Goal: Transaction & Acquisition: Purchase product/service

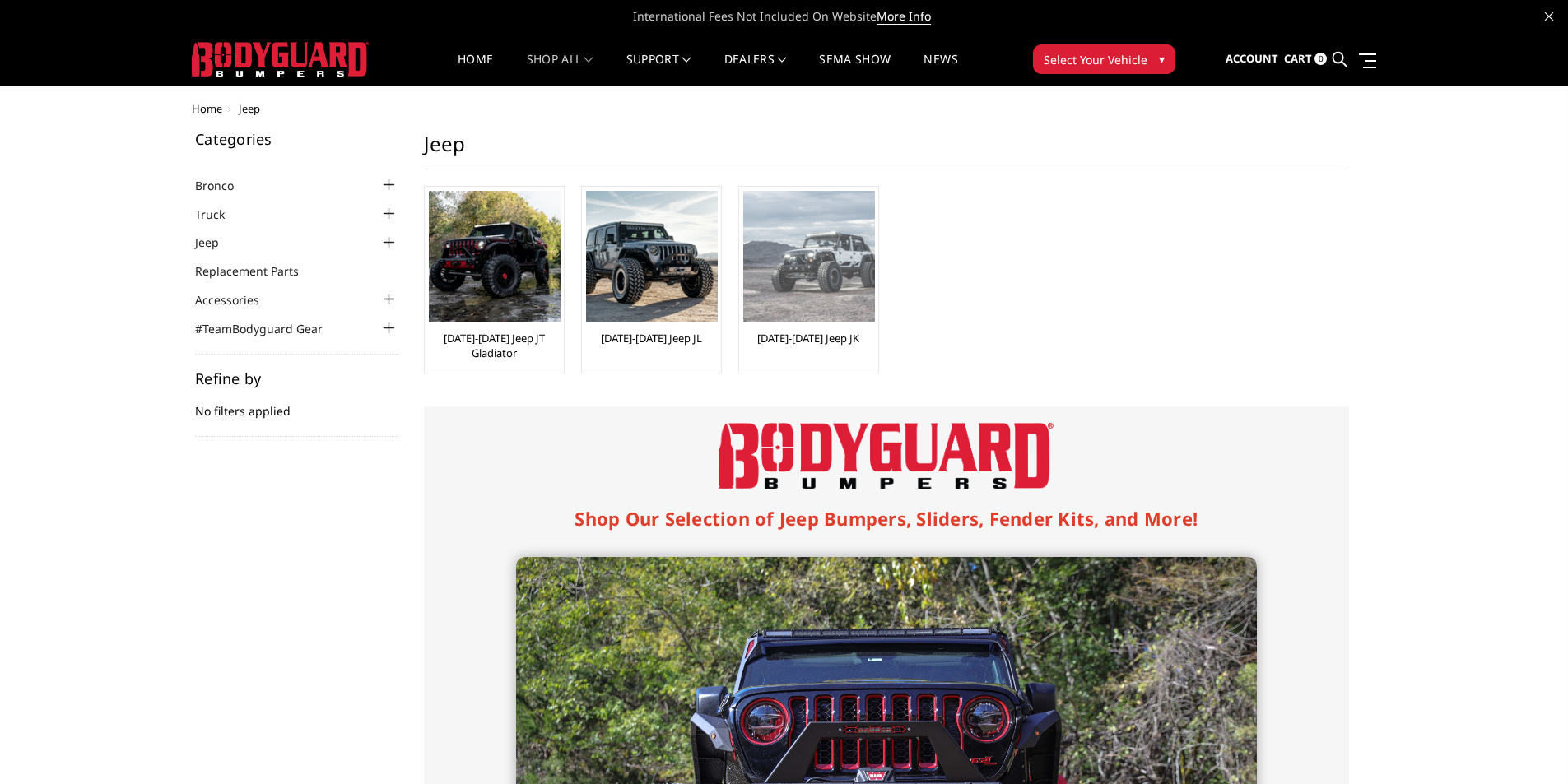
click at [810, 319] on img at bounding box center [808, 257] width 132 height 132
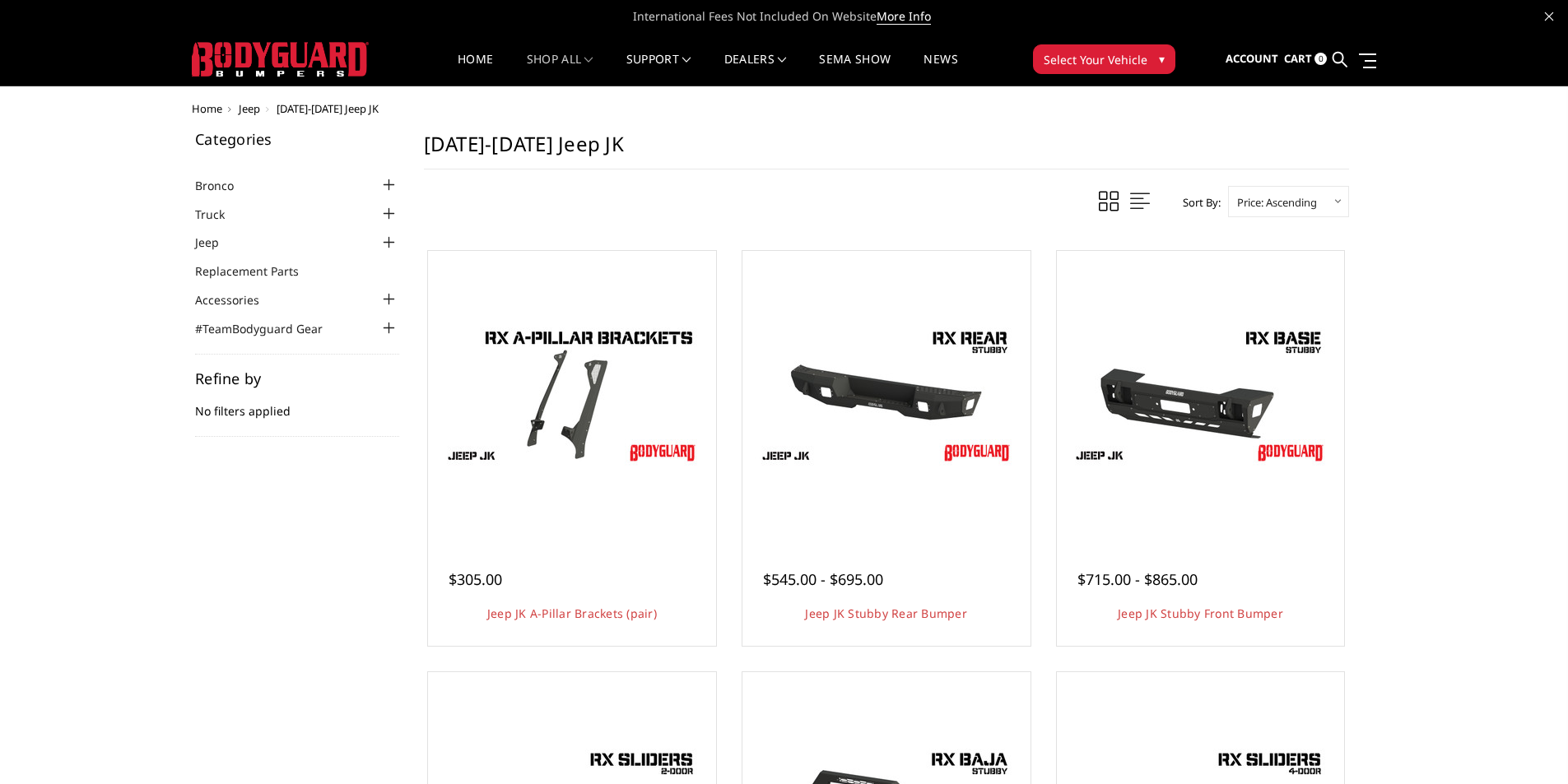
click at [388, 242] on div at bounding box center [390, 243] width 20 height 20
click at [252, 311] on link "[DATE]-[DATE] Jeep JK" at bounding box center [301, 314] width 196 height 18
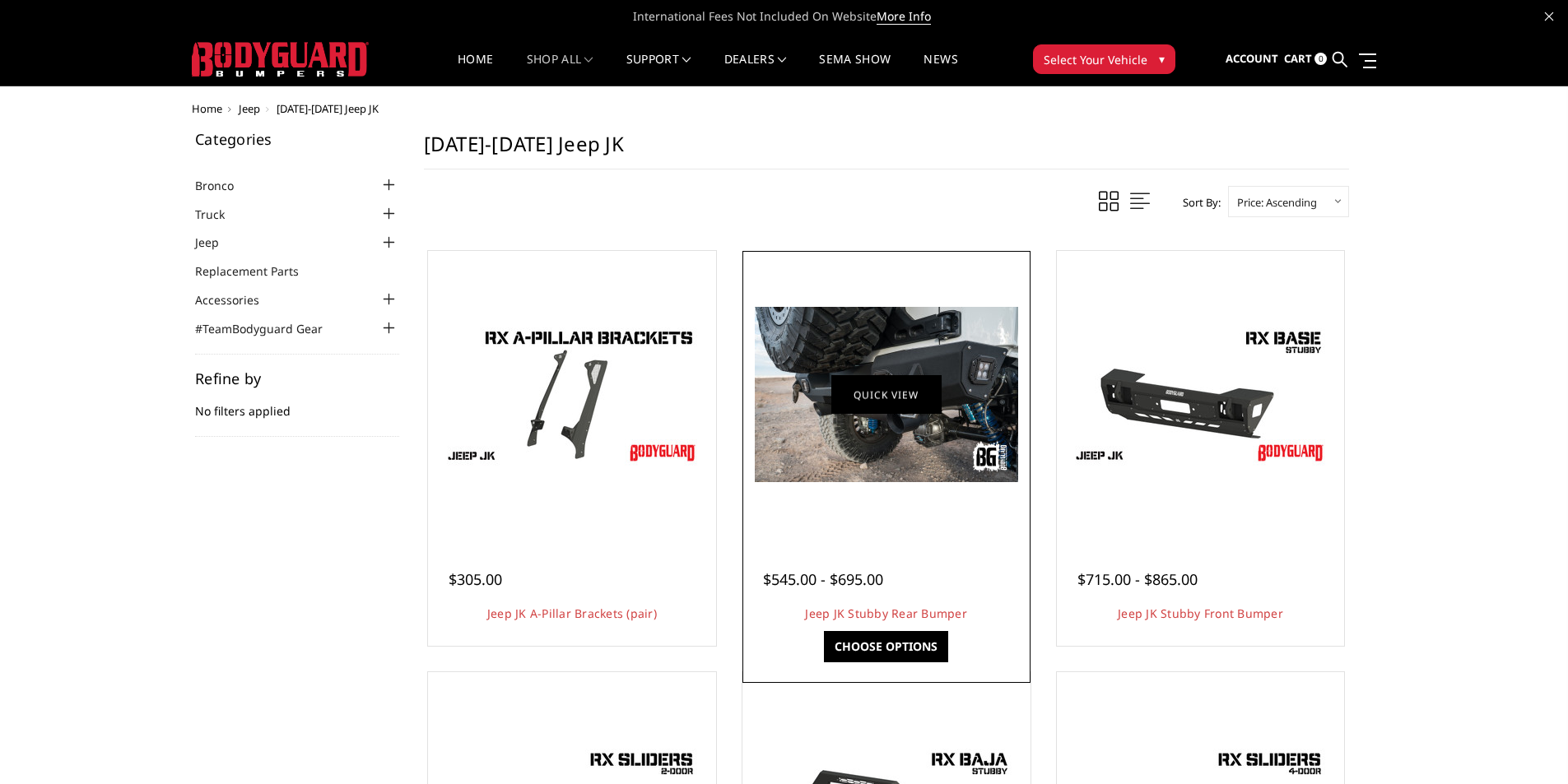
click at [880, 401] on link "Quick view" at bounding box center [886, 394] width 110 height 39
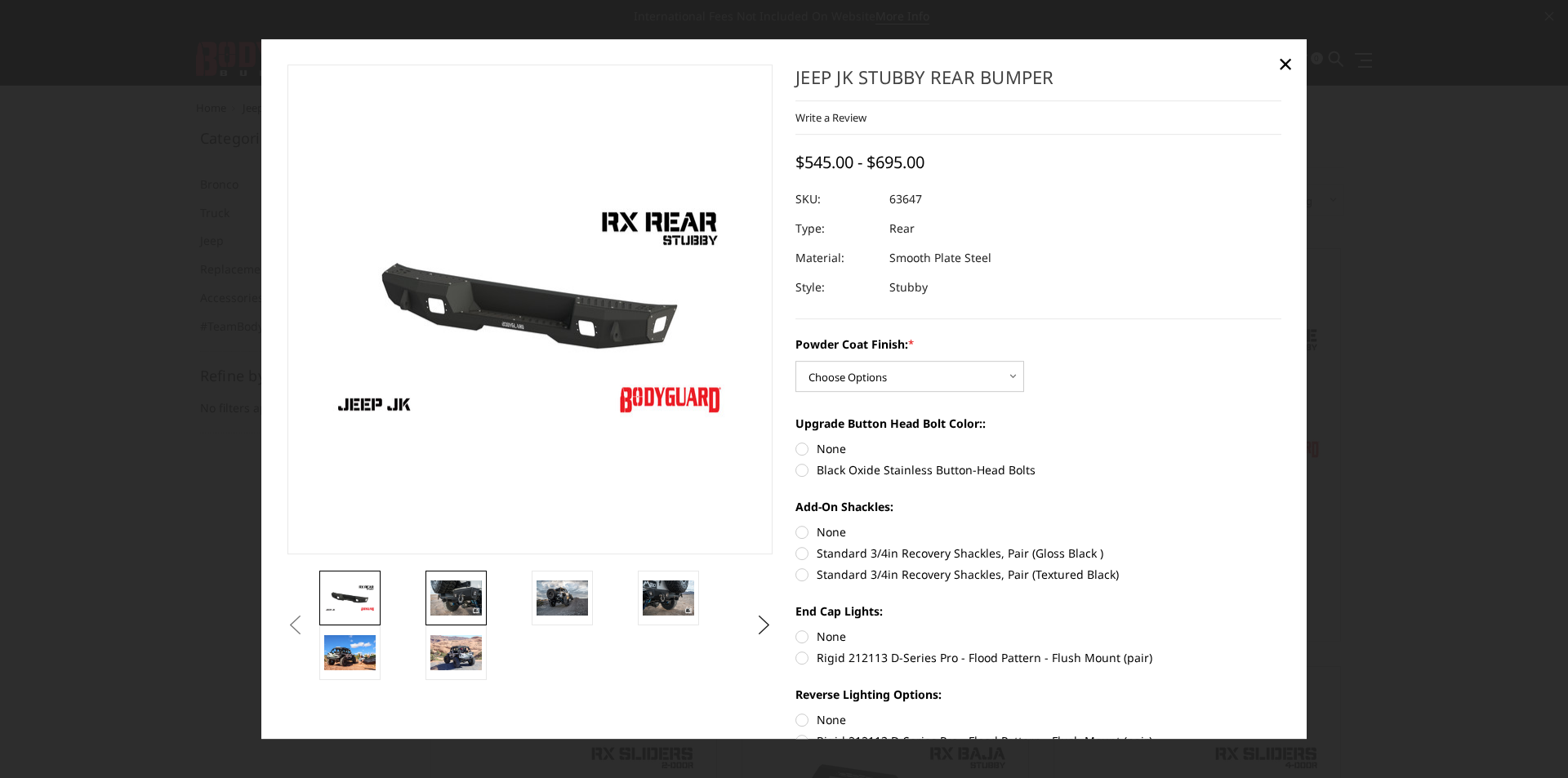
click at [458, 593] on img at bounding box center [455, 598] width 51 height 34
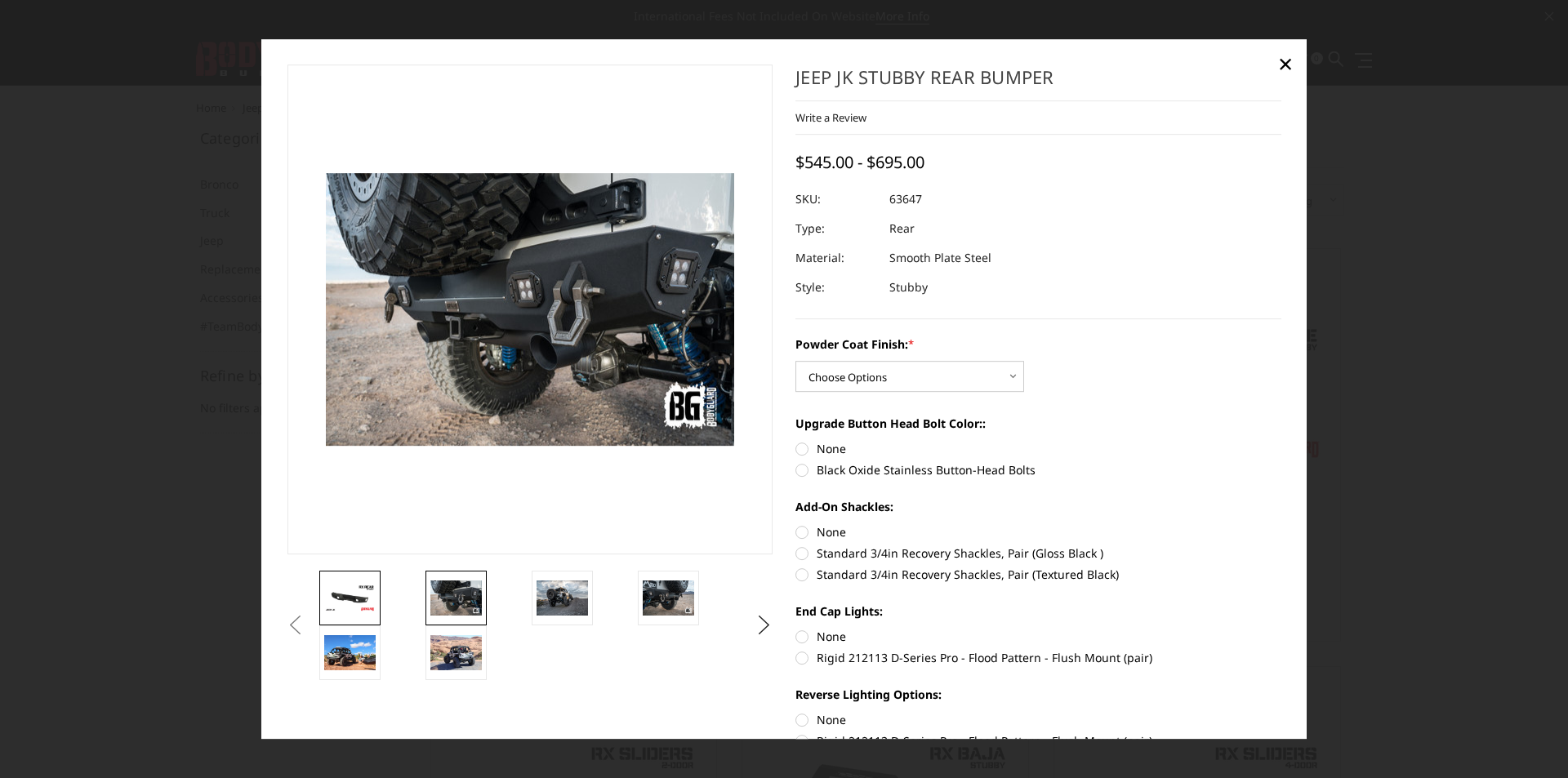
click at [351, 592] on img at bounding box center [350, 599] width 51 height 29
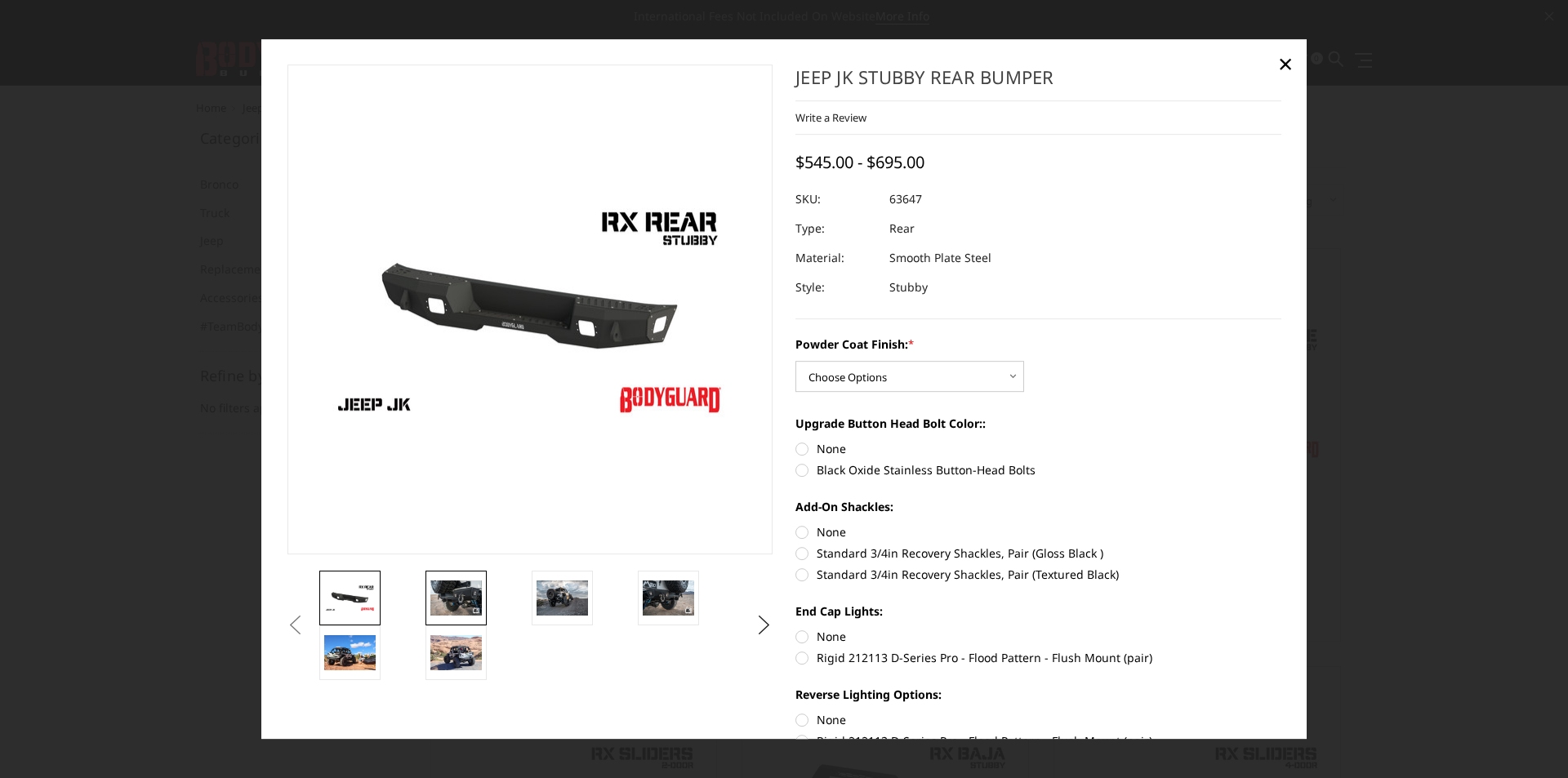
click at [470, 585] on img at bounding box center [455, 598] width 51 height 34
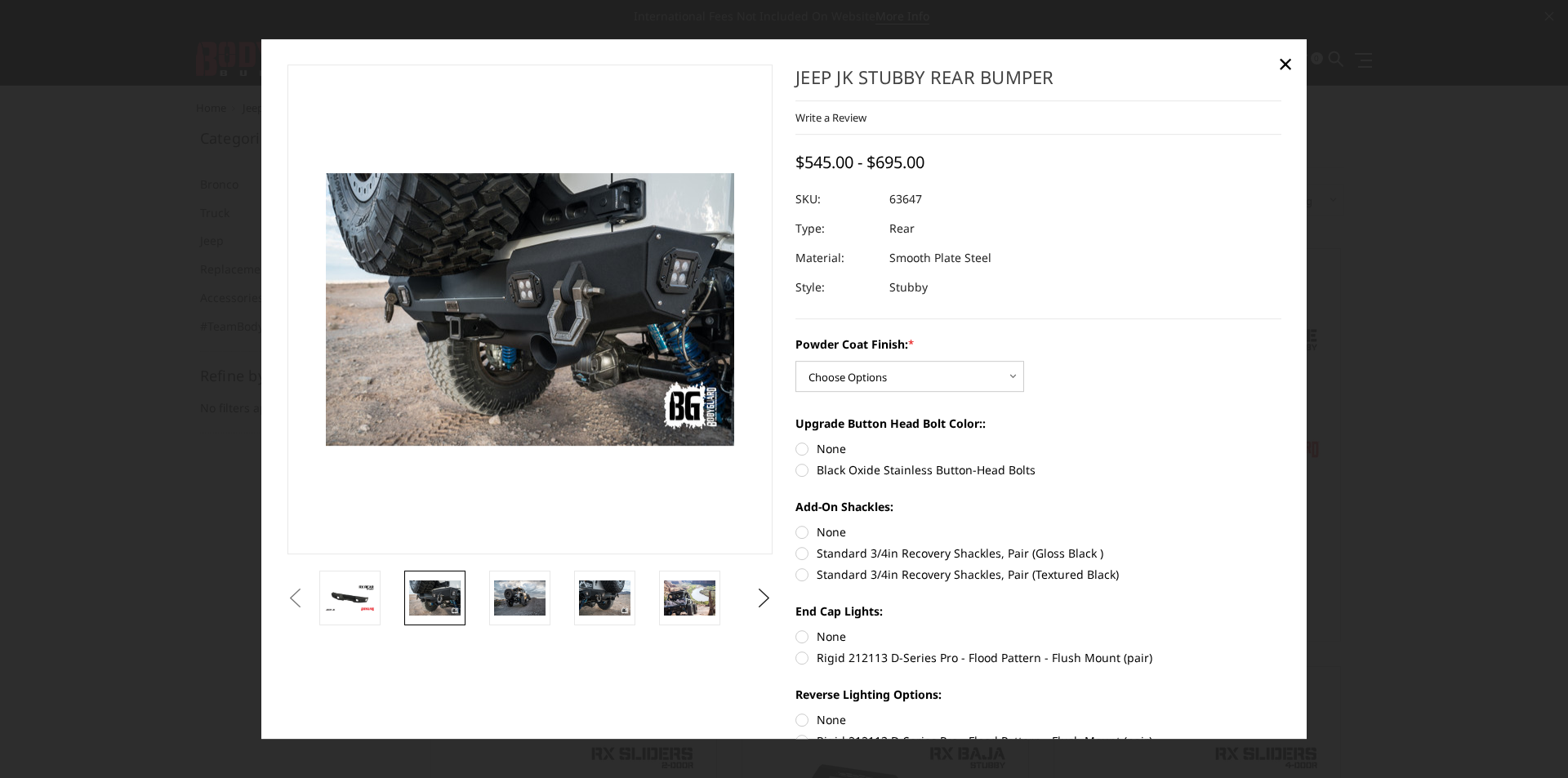
click at [569, 594] on li at bounding box center [529, 598] width 85 height 54
click at [759, 597] on button "Next" at bounding box center [763, 598] width 24 height 24
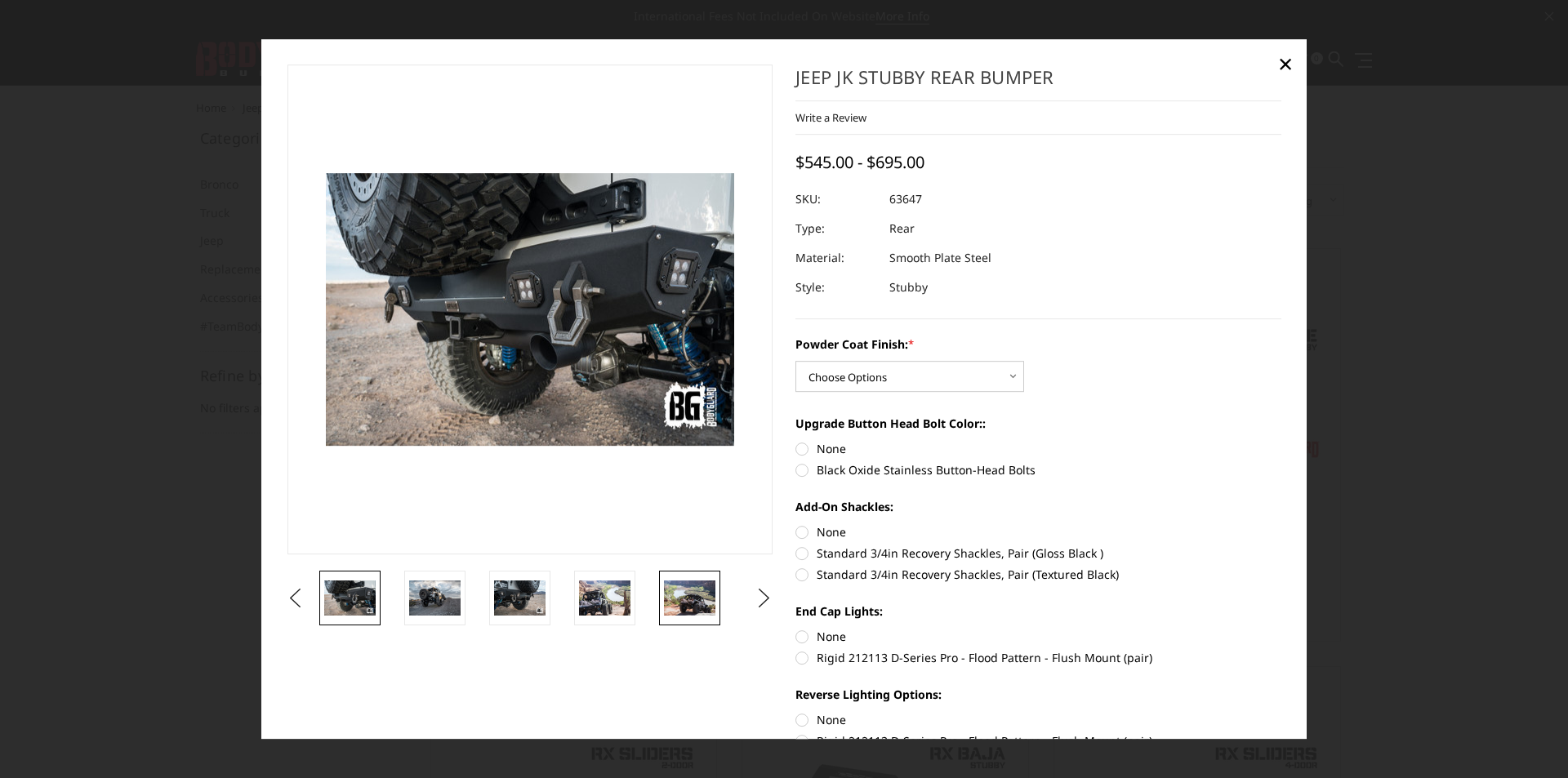
click at [697, 596] on img at bounding box center [689, 598] width 51 height 34
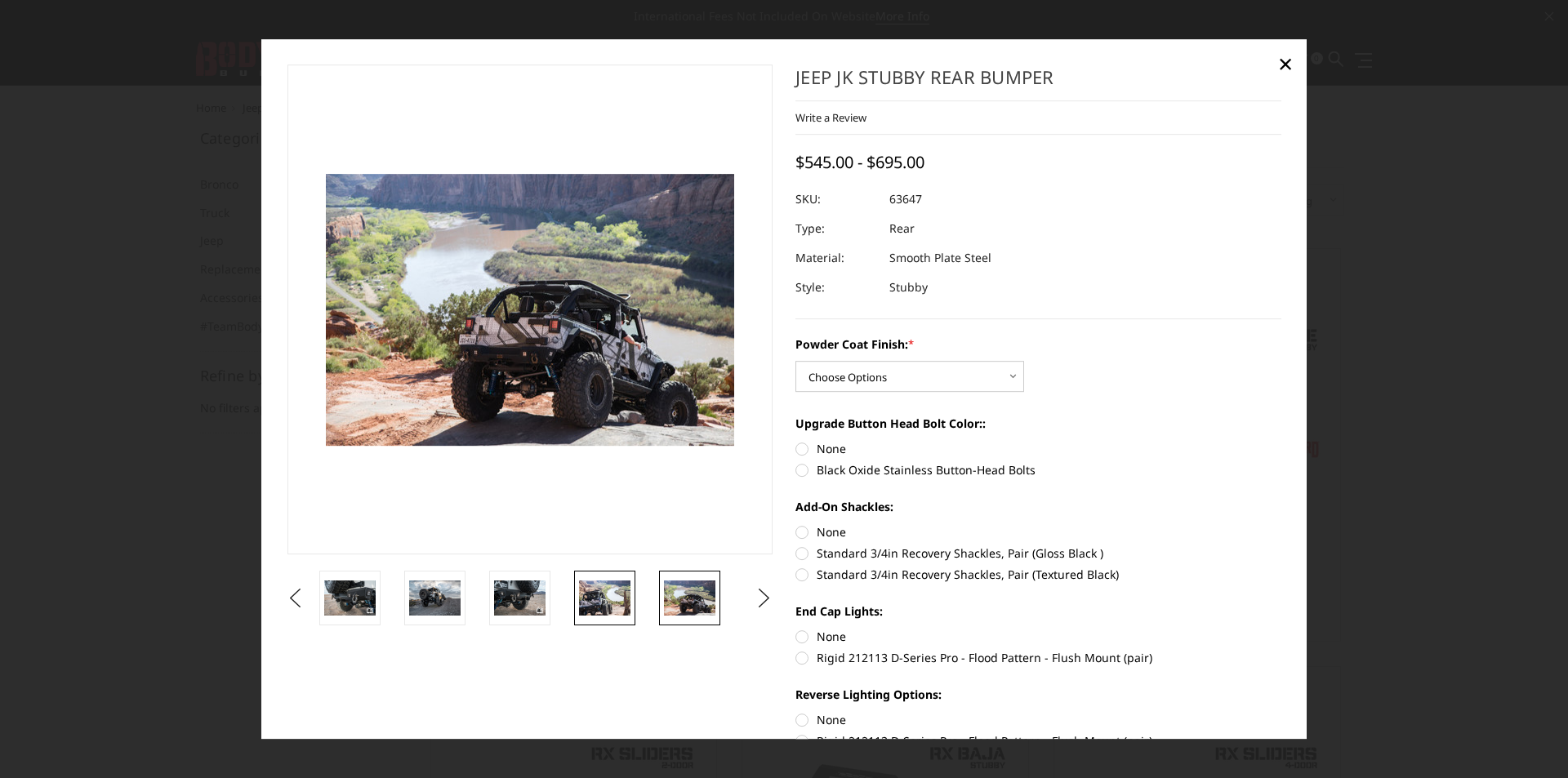
click at [591, 601] on img at bounding box center [604, 598] width 51 height 34
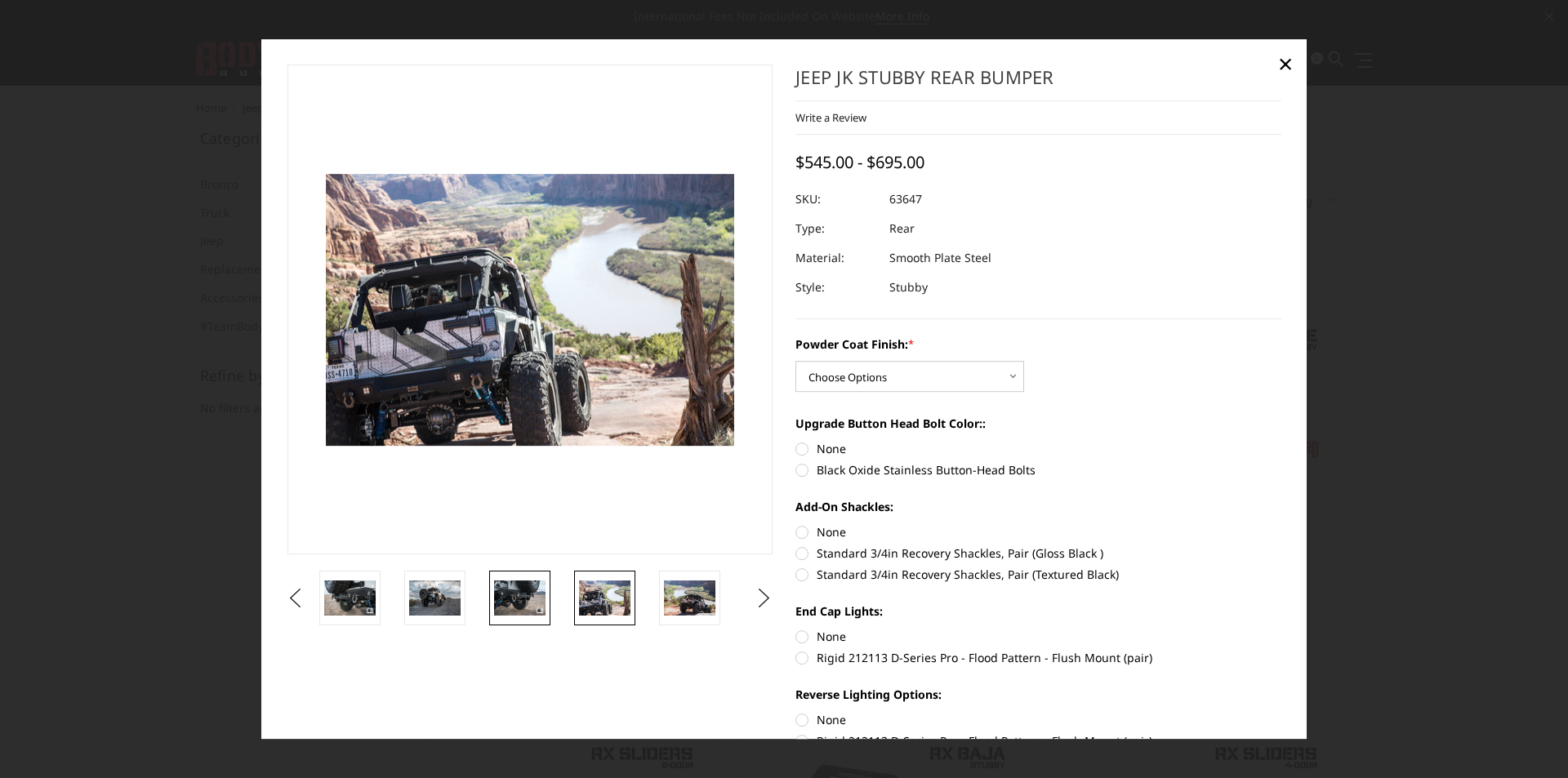
click at [524, 600] on img at bounding box center [519, 598] width 51 height 34
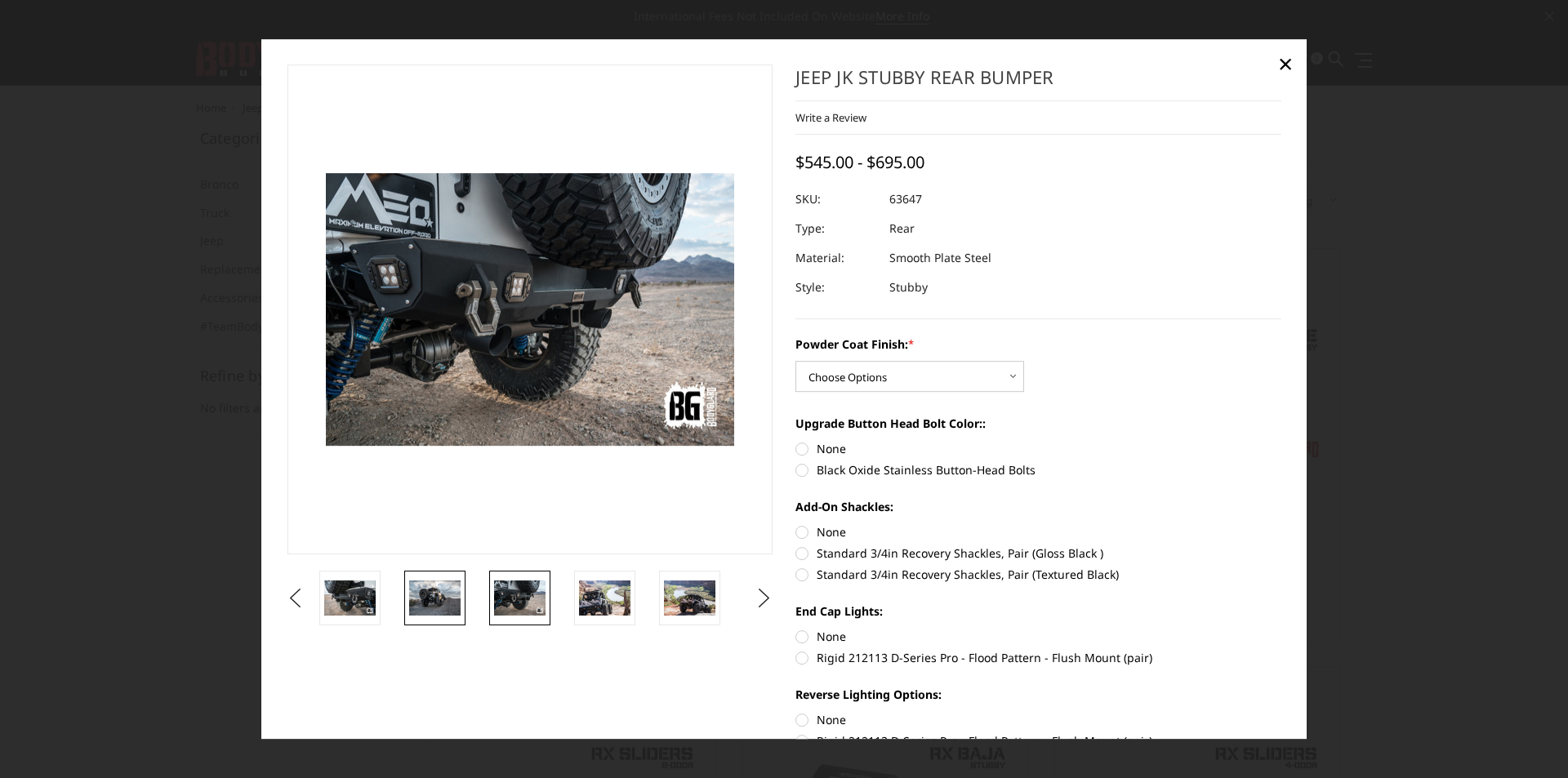
click at [434, 595] on img at bounding box center [434, 598] width 51 height 34
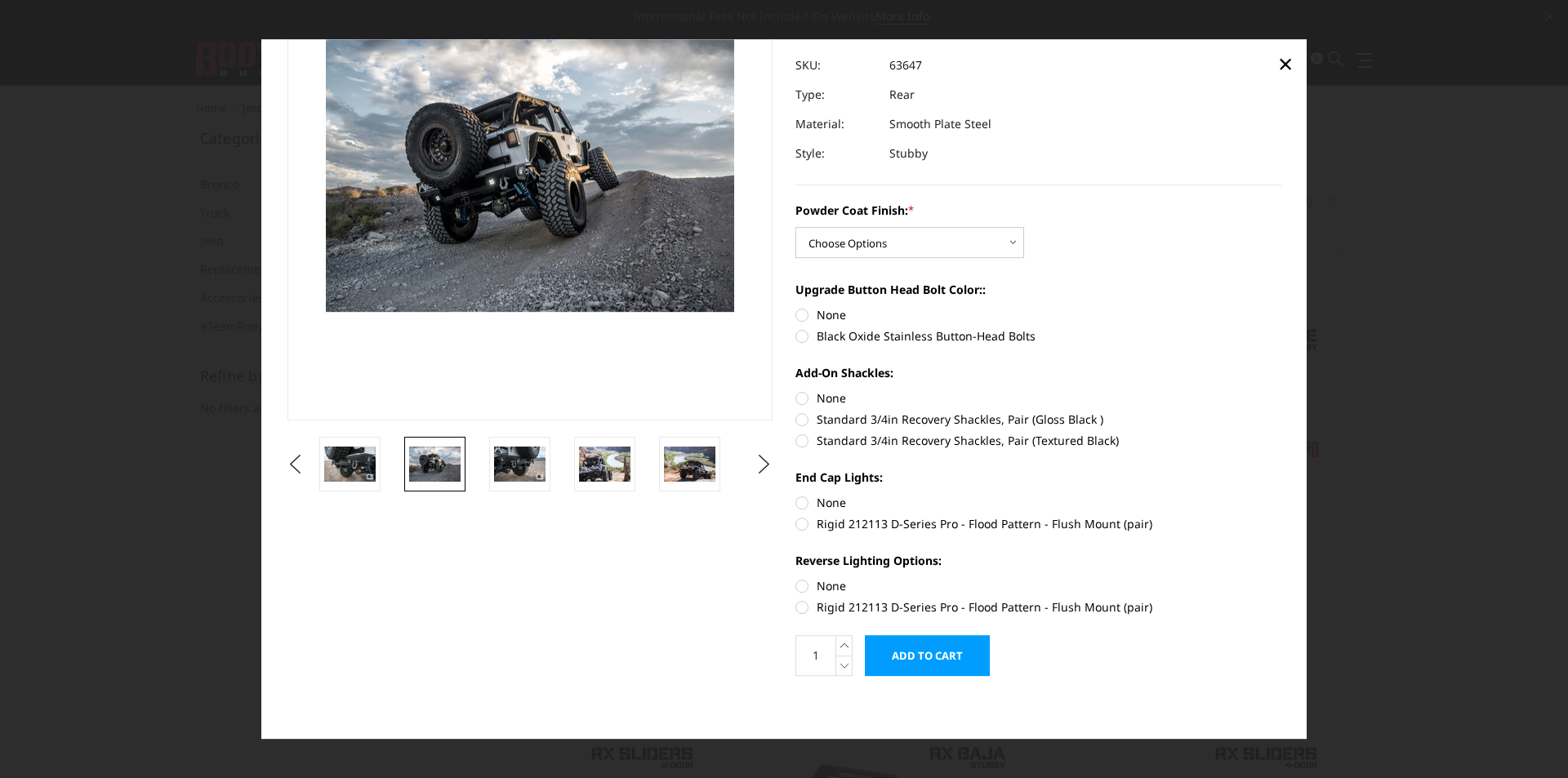
scroll to position [137, 0]
